Goal: Task Accomplishment & Management: Manage account settings

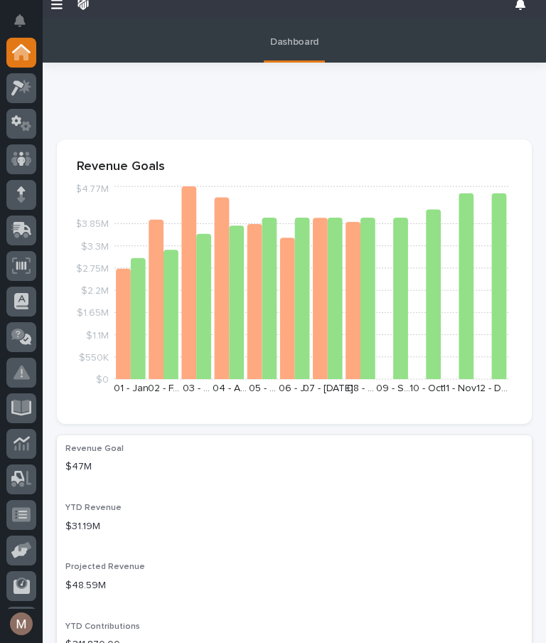
scroll to position [28, 0]
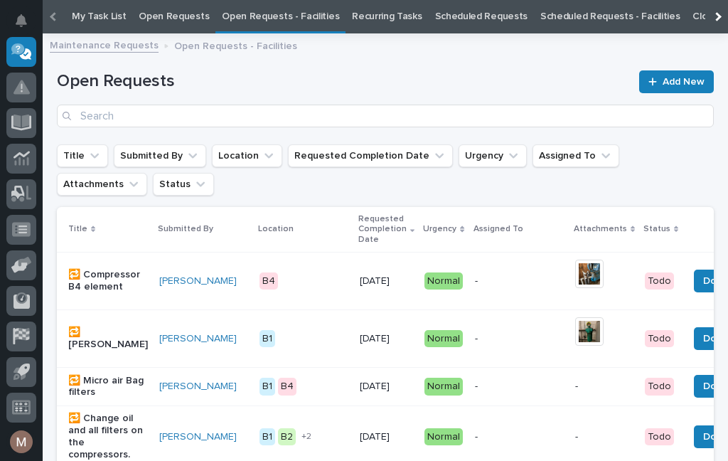
click at [370, 92] on div "Open Requests Add New" at bounding box center [385, 98] width 657 height 57
click at [411, 65] on div "Open Requests Add New" at bounding box center [385, 93] width 657 height 102
click at [269, 23] on link "Open Requests - Facilities" at bounding box center [280, 16] width 117 height 33
click at [286, 21] on link "Open Requests - Facilities" at bounding box center [280, 16] width 117 height 33
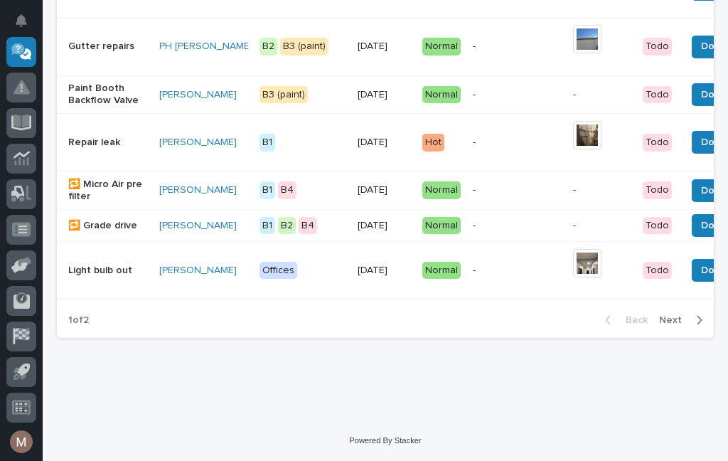
scroll to position [1444, 0]
click at [675, 325] on span "Next" at bounding box center [674, 319] width 31 height 13
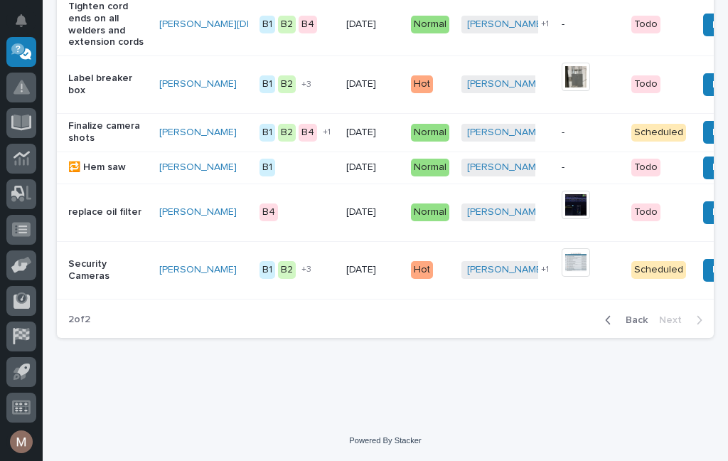
scroll to position [736, 0]
click at [634, 324] on span "Back" at bounding box center [632, 319] width 31 height 13
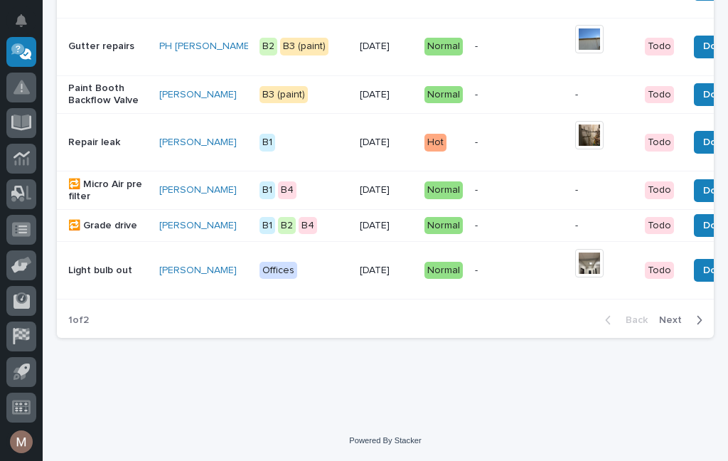
scroll to position [1444, 0]
click at [667, 326] on span "Next" at bounding box center [674, 319] width 31 height 13
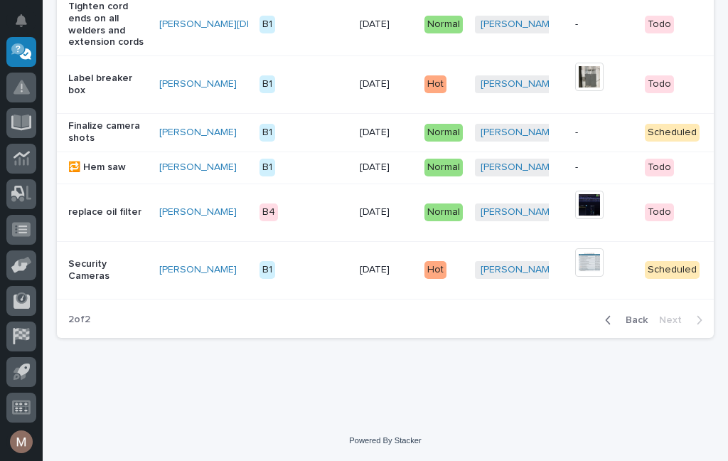
scroll to position [751, 0]
click at [636, 325] on span "Back" at bounding box center [632, 319] width 31 height 13
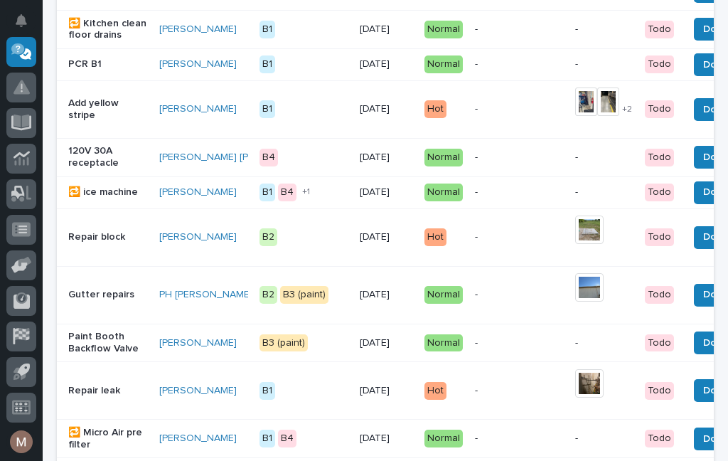
scroll to position [1166, 0]
click at [78, 80] on td "PCR B1" at bounding box center [105, 64] width 97 height 32
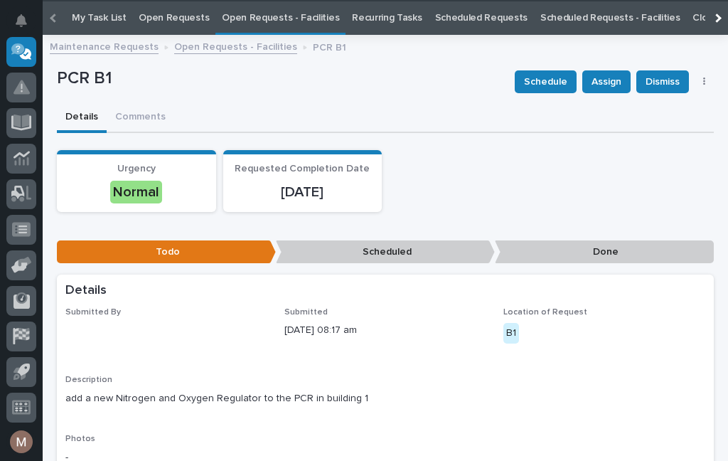
scroll to position [45, 0]
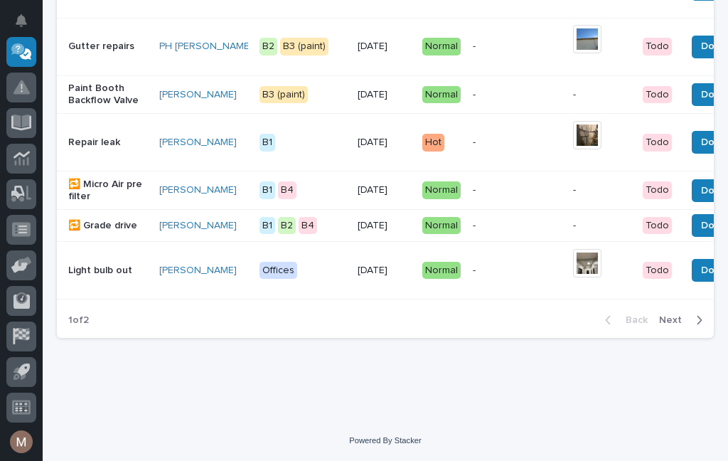
scroll to position [1444, 0]
click at [99, 149] on div "Repair leak" at bounding box center [108, 142] width 80 height 23
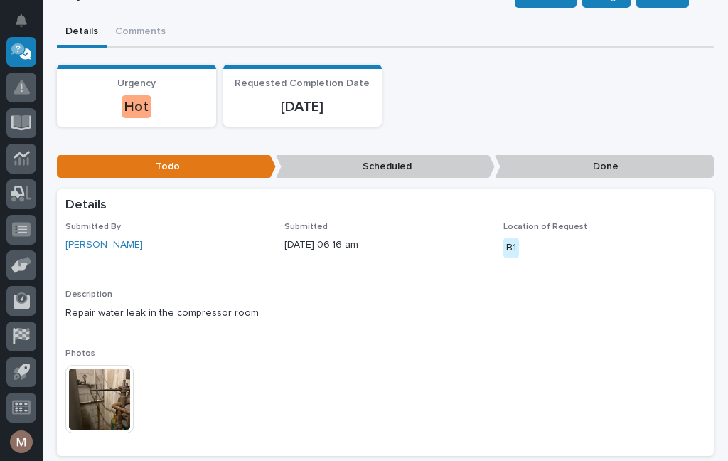
scroll to position [130, 0]
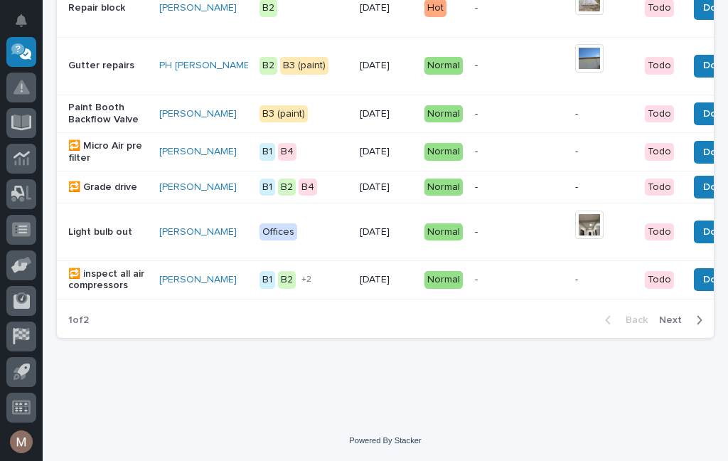
scroll to position [1435, 0]
click at [675, 326] on span "Next" at bounding box center [674, 319] width 31 height 13
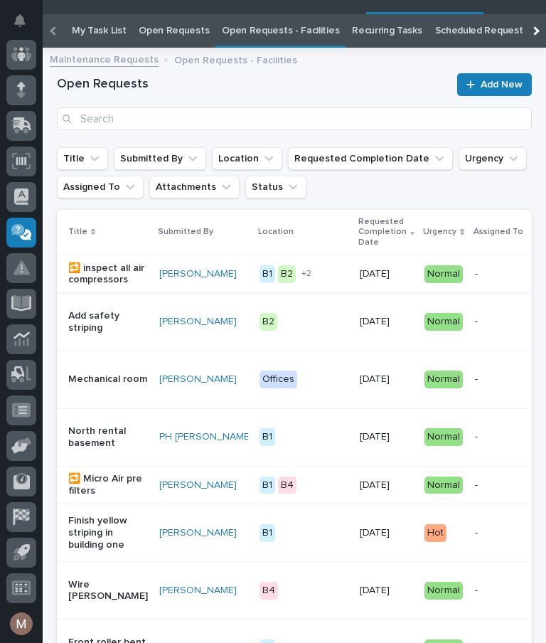
scroll to position [73, 0]
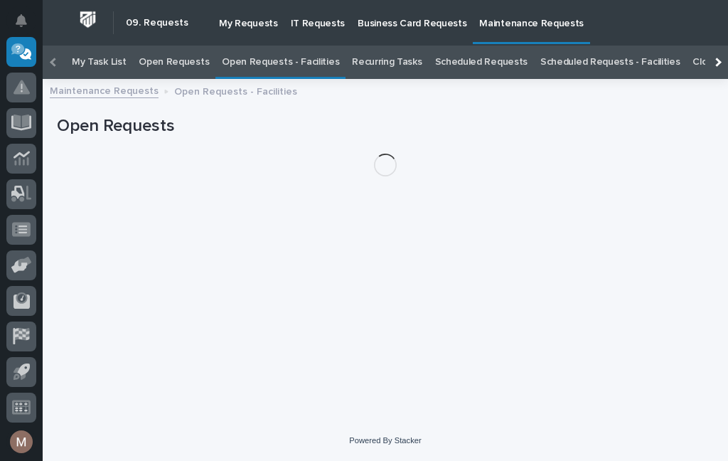
scroll to position [45, 0]
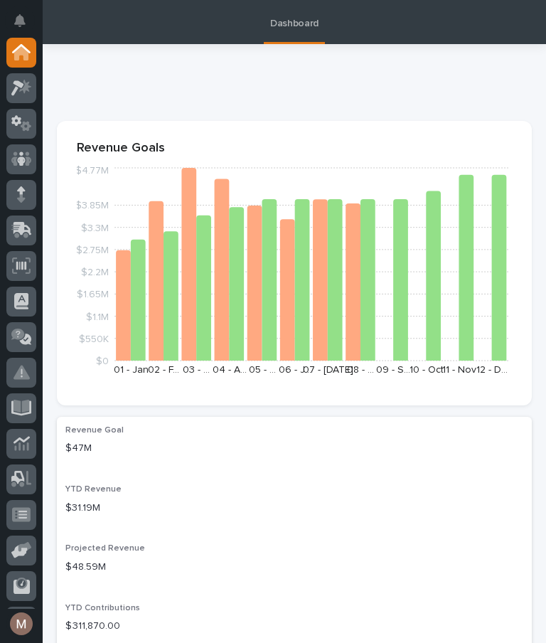
scroll to position [28, 0]
